Goal: Information Seeking & Learning: Learn about a topic

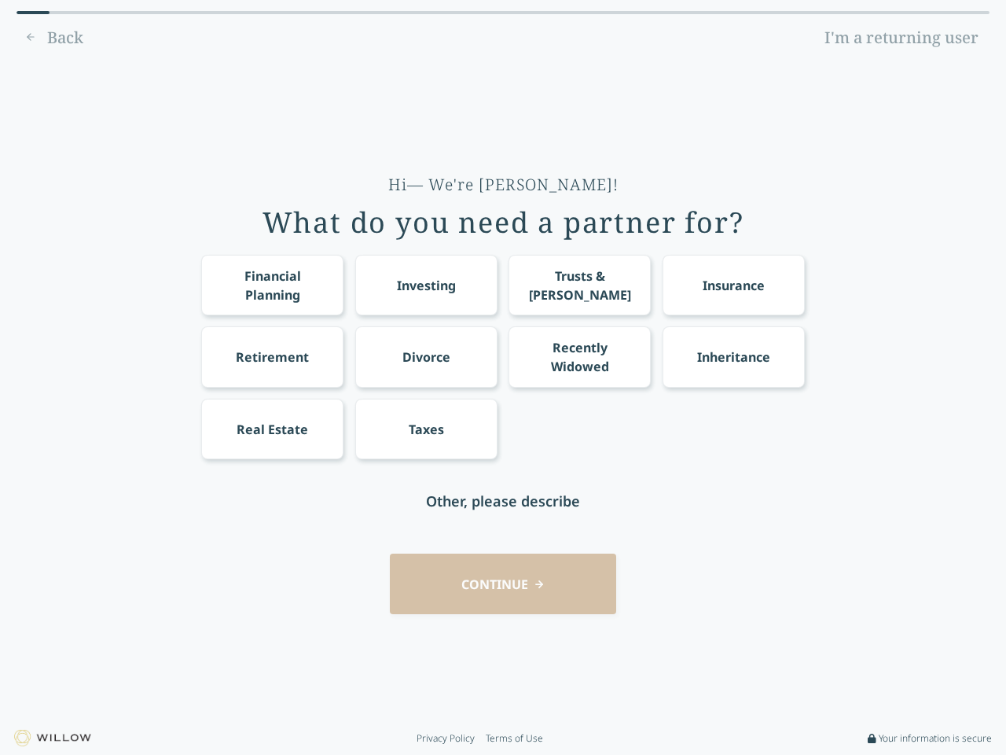
click at [503, 377] on div "Financial Planning Investing Trusts & [PERSON_NAME] Insurance Retirement Divorc…" at bounding box center [503, 357] width 604 height 204
click at [272, 285] on div "Financial Planning" at bounding box center [272, 286] width 113 height 38
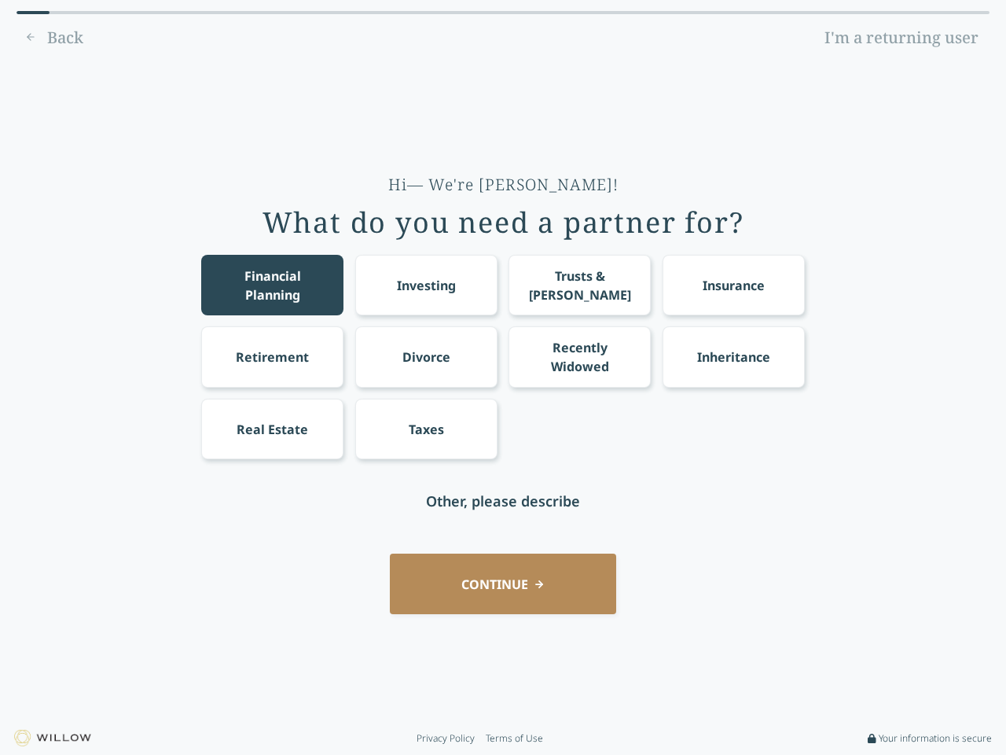
click at [426, 285] on div "Investing" at bounding box center [426, 285] width 59 height 19
click at [579, 285] on div "Trusts & [PERSON_NAME]" at bounding box center [580, 286] width 113 height 38
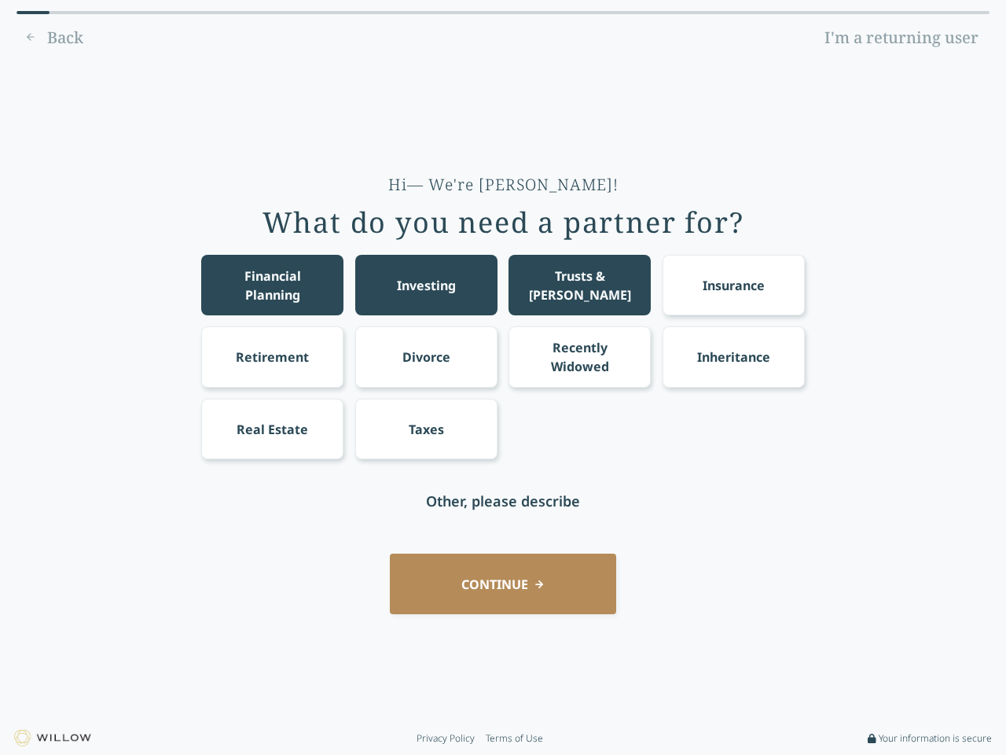
click at [734, 285] on div "Insurance" at bounding box center [734, 285] width 62 height 19
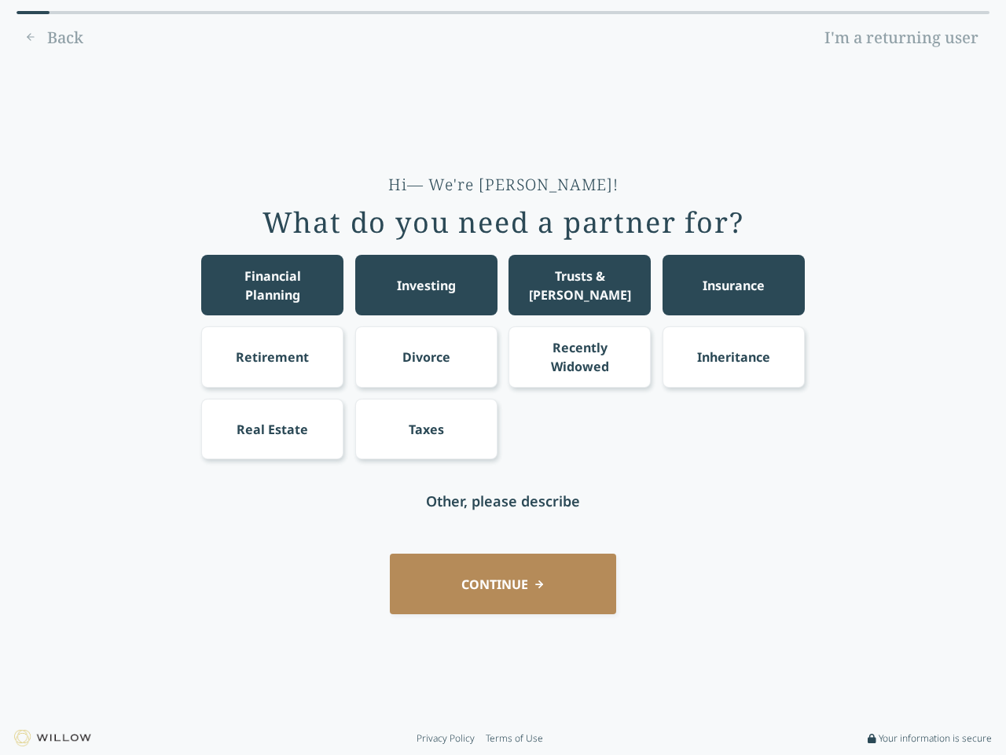
click at [272, 356] on div "Retirement" at bounding box center [272, 357] width 73 height 19
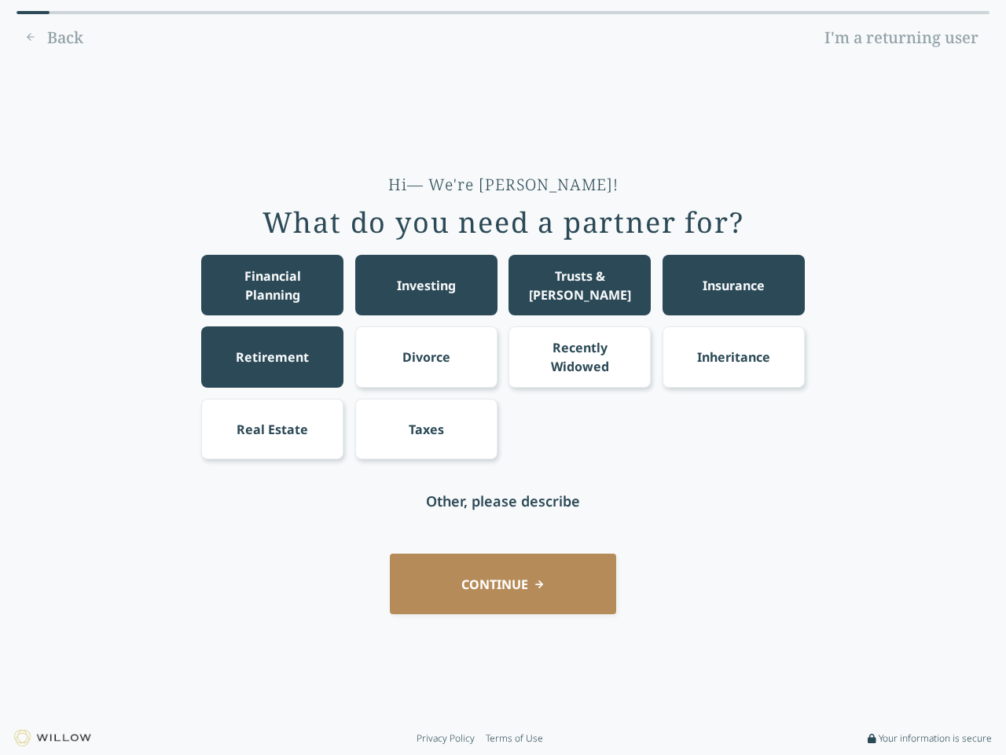
click at [426, 356] on div "Divorce" at bounding box center [427, 357] width 48 height 19
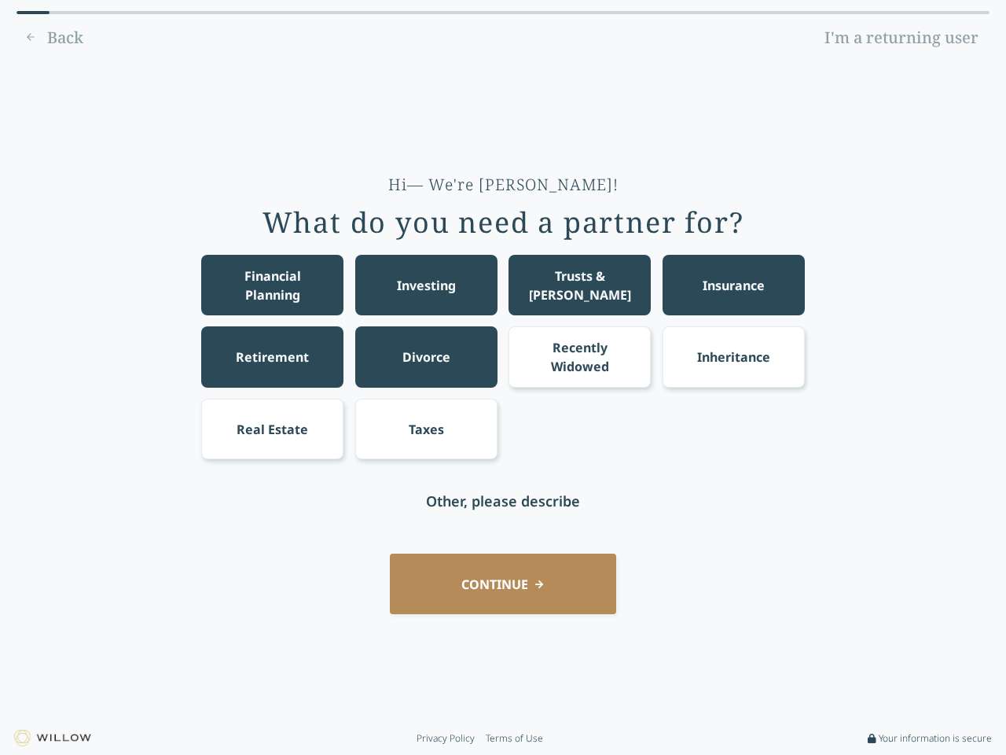
click at [579, 356] on div "Recently Widowed" at bounding box center [580, 357] width 113 height 38
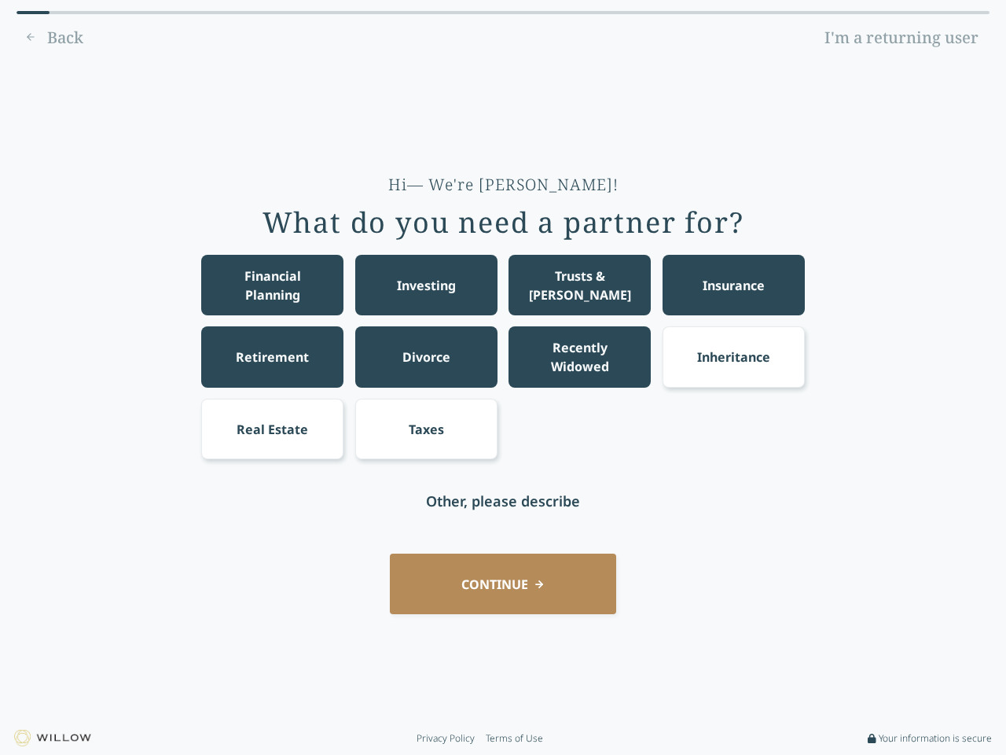
click at [734, 356] on div "Inheritance" at bounding box center [733, 357] width 73 height 19
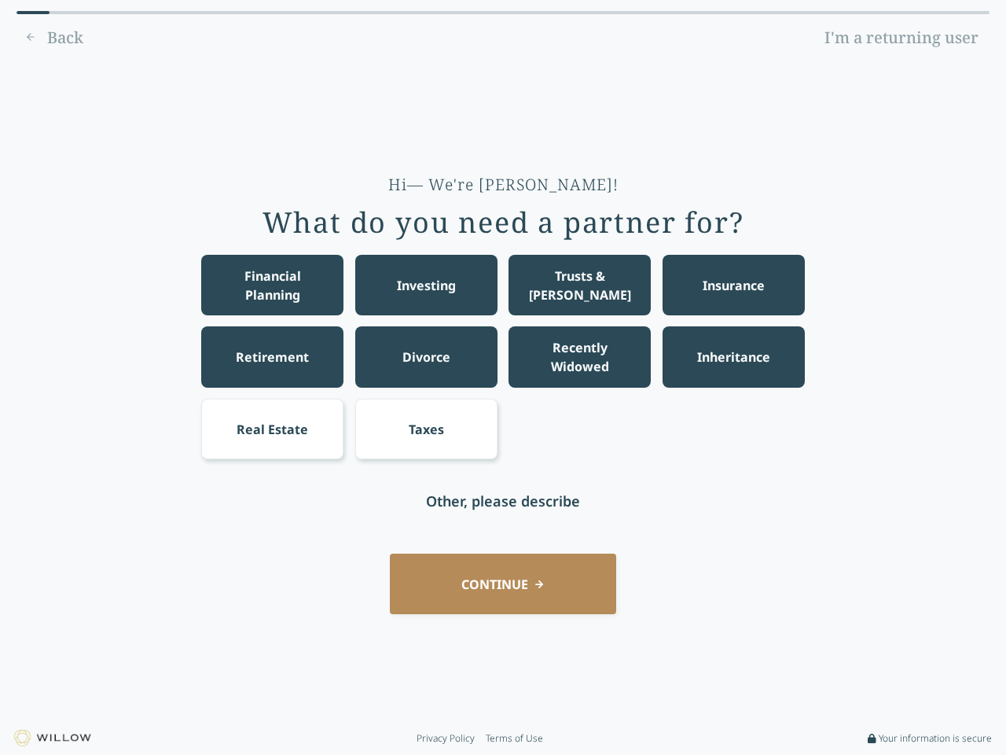
click at [272, 428] on div "Real Estate" at bounding box center [273, 429] width 72 height 19
